Goal: Task Accomplishment & Management: Use online tool/utility

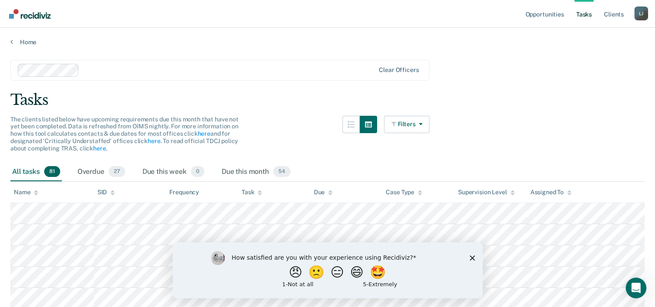
click at [473, 258] on polygon "Close survey" at bounding box center [471, 257] width 5 height 5
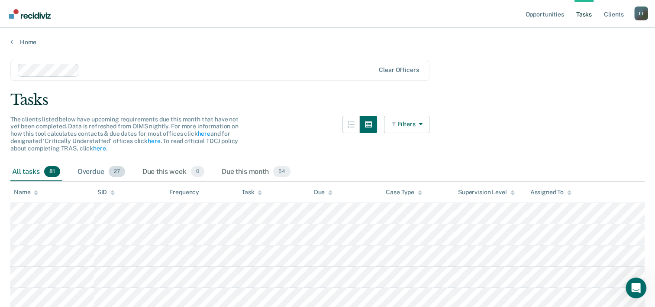
click at [111, 173] on span "27" at bounding box center [117, 171] width 16 height 11
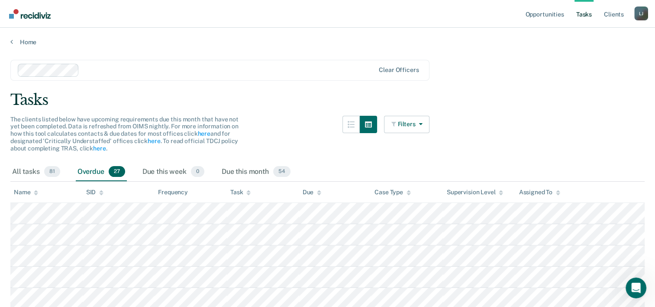
click at [11, 40] on icon at bounding box center [11, 41] width 3 height 7
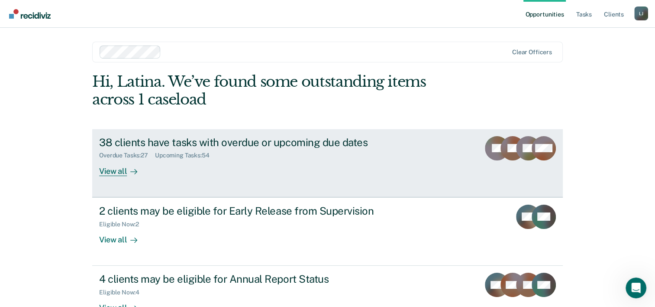
click at [117, 170] on div "View all" at bounding box center [123, 167] width 49 height 17
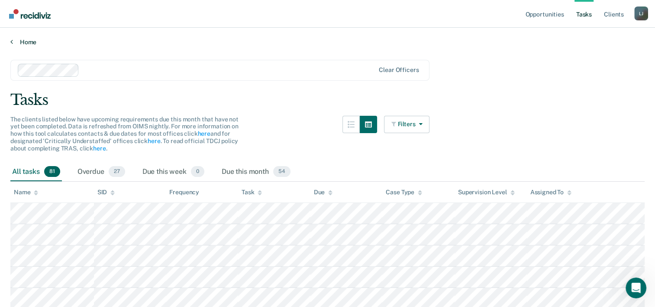
click at [10, 40] on icon at bounding box center [11, 41] width 3 height 7
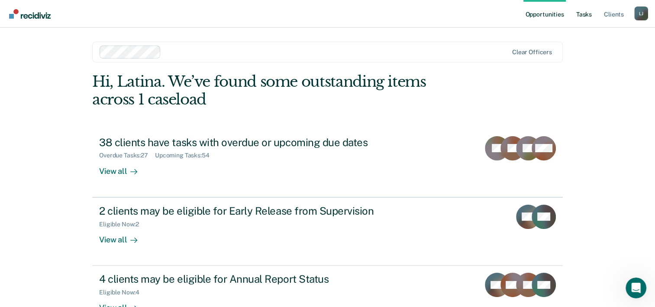
click at [587, 14] on link "Tasks" at bounding box center [584, 14] width 19 height 28
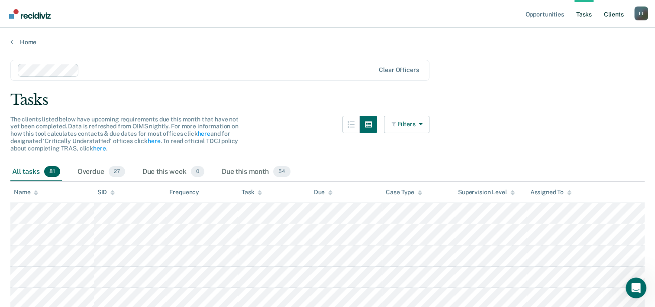
click at [613, 11] on link "Client s" at bounding box center [613, 14] width 23 height 28
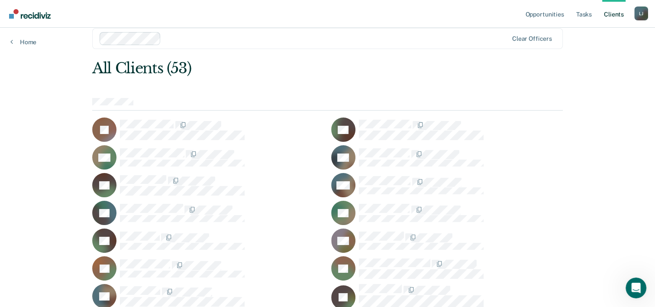
scroll to position [12, 0]
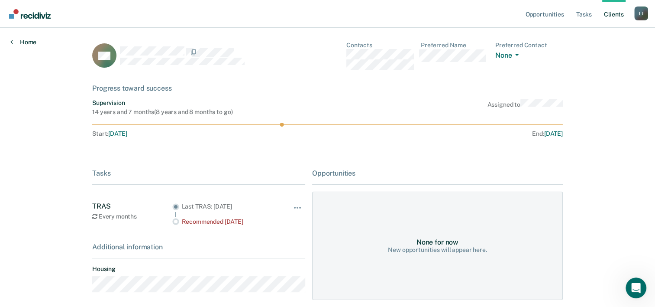
click at [16, 39] on link "Home" at bounding box center [23, 42] width 26 height 8
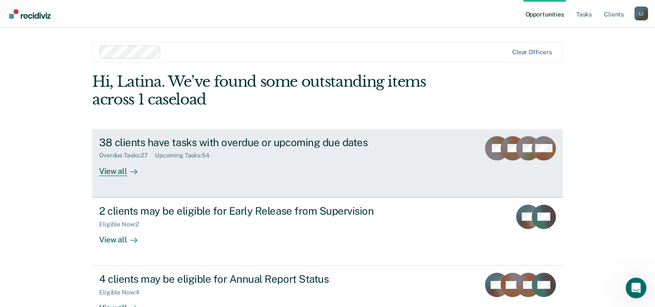
click at [197, 156] on div "Upcoming Tasks : 54" at bounding box center [185, 155] width 61 height 7
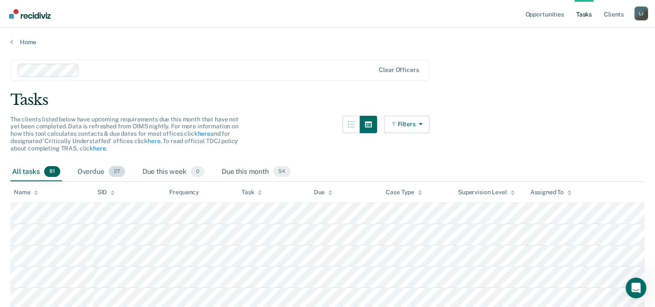
click at [114, 168] on span "27" at bounding box center [117, 171] width 16 height 11
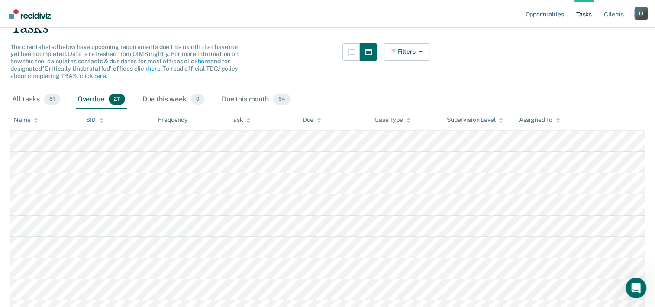
scroll to position [68, 0]
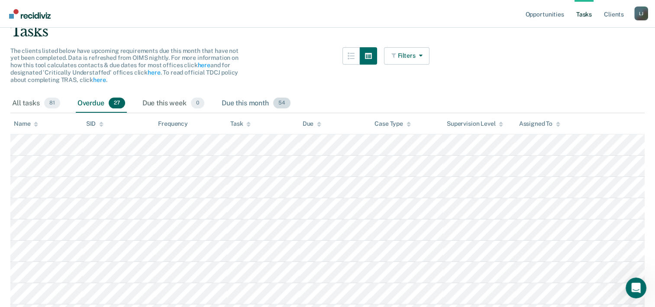
click at [278, 105] on span "54" at bounding box center [281, 102] width 17 height 11
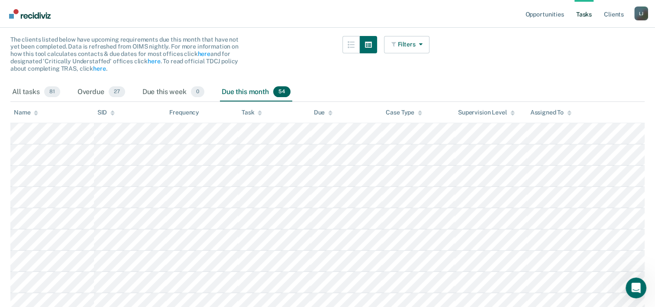
scroll to position [80, 0]
click at [111, 87] on span "27" at bounding box center [117, 91] width 16 height 11
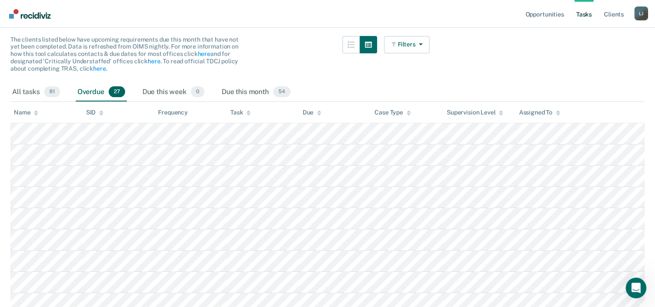
click at [97, 94] on div "Overdue 27" at bounding box center [101, 92] width 51 height 19
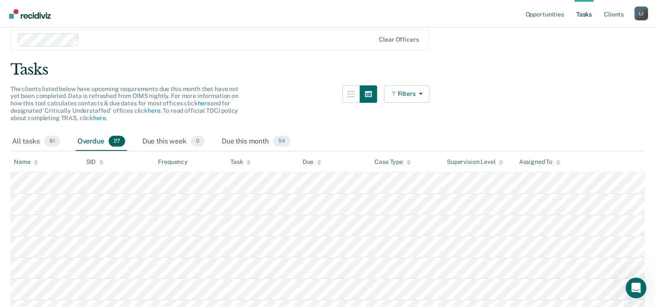
scroll to position [0, 0]
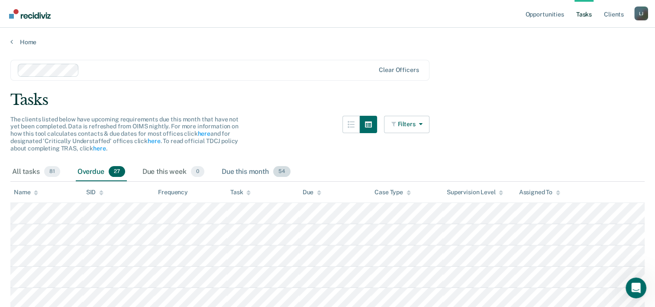
click at [274, 170] on span "54" at bounding box center [281, 171] width 17 height 11
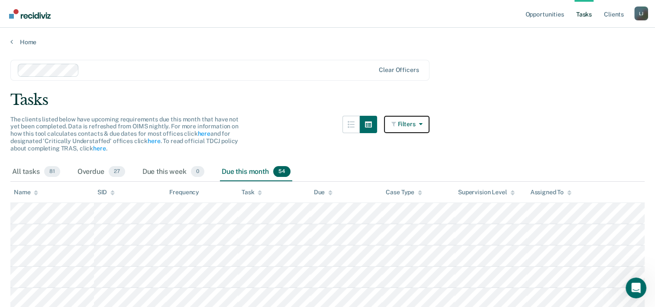
click at [417, 123] on button "Filters" at bounding box center [407, 124] width 46 height 17
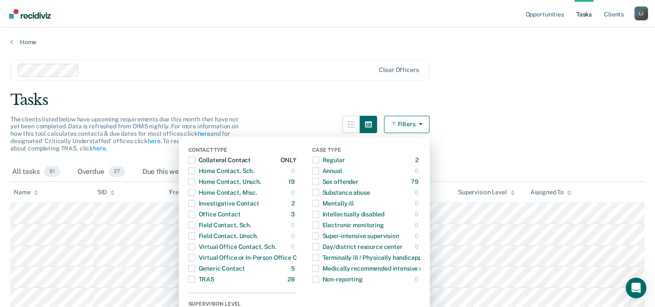
click at [195, 159] on span "button" at bounding box center [191, 159] width 7 height 7
click at [194, 181] on span "button" at bounding box center [191, 181] width 7 height 7
click at [319, 181] on span "button" at bounding box center [315, 181] width 7 height 7
click at [503, 94] on div "Tasks" at bounding box center [327, 100] width 634 height 18
